Goal: Transaction & Acquisition: Purchase product/service

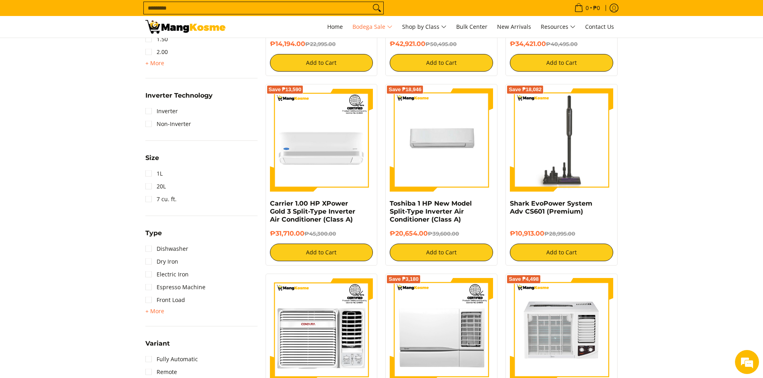
scroll to position [801, 0]
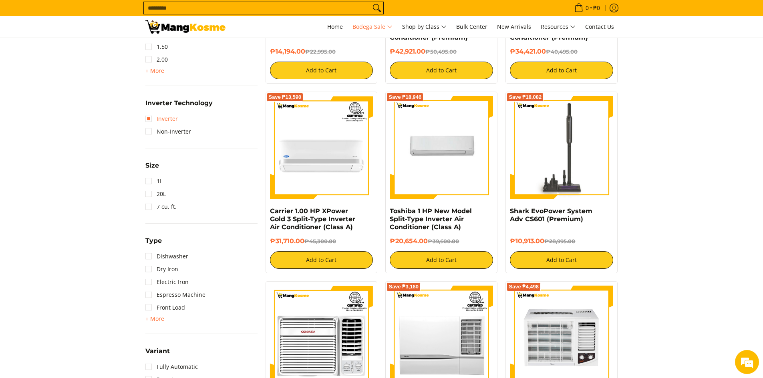
click at [148, 118] on link "Inverter" at bounding box center [161, 118] width 32 height 13
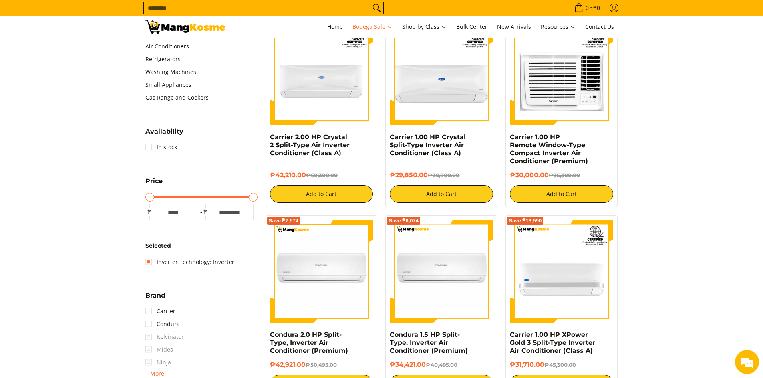
scroll to position [244, 0]
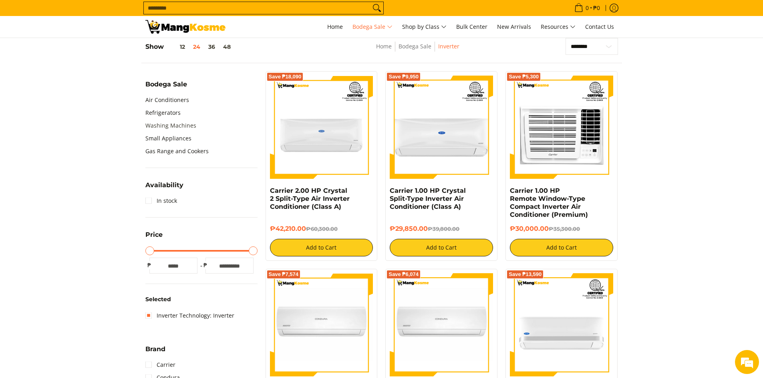
click at [165, 127] on link "Washing Machines" at bounding box center [170, 125] width 51 height 13
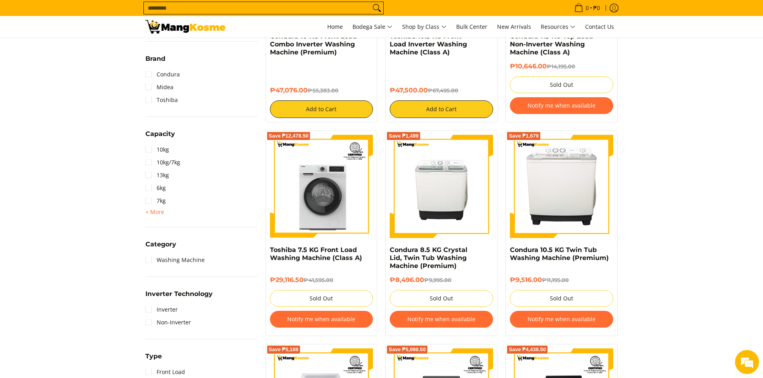
scroll to position [280, 0]
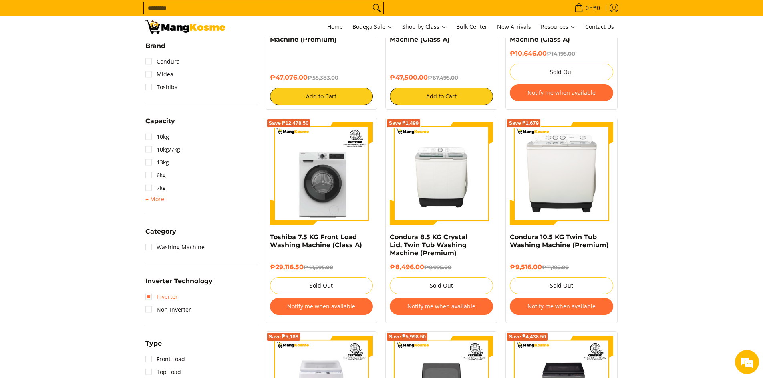
click at [148, 298] on link "Inverter" at bounding box center [161, 297] width 32 height 13
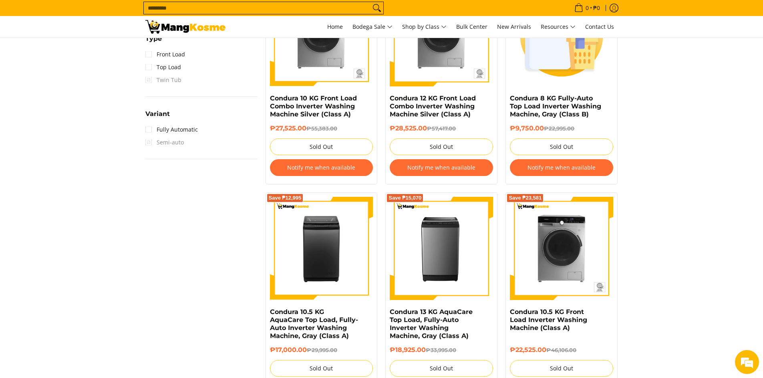
scroll to position [633, 0]
